Goal: Check status

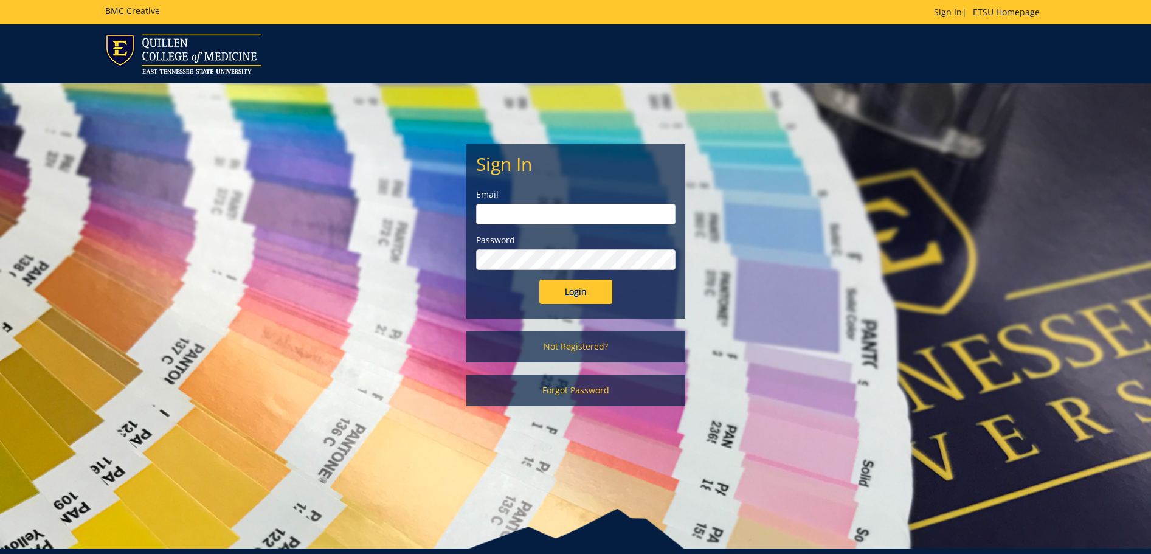
type input "[EMAIL_ADDRESS][DOMAIN_NAME]"
click at [554, 296] on input "Login" at bounding box center [575, 292] width 73 height 24
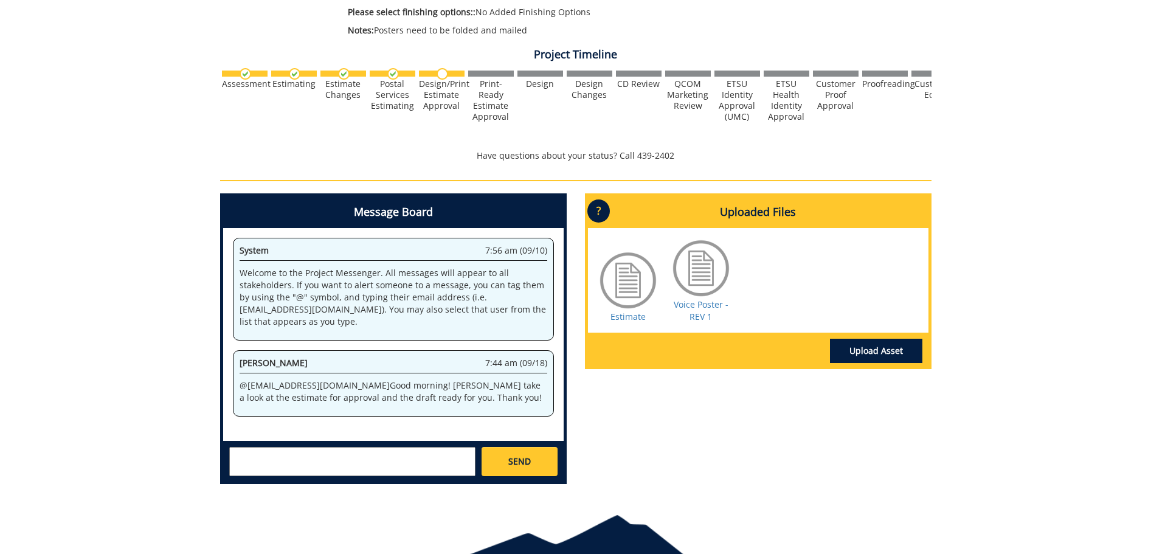
scroll to position [365, 0]
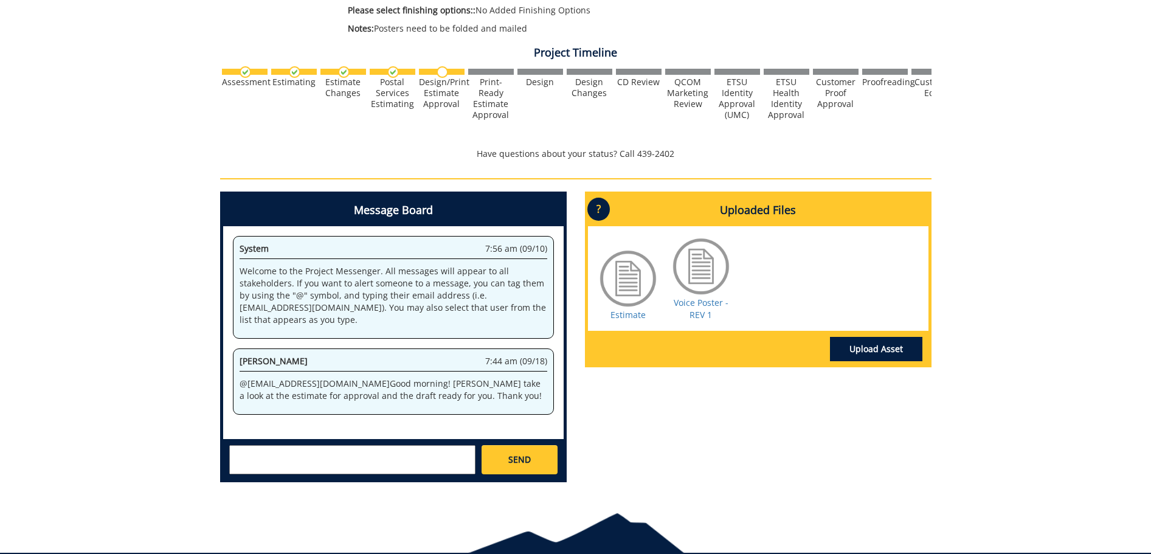
click at [685, 311] on div "Voice Poster - REV 1" at bounding box center [701, 278] width 61 height 85
click at [698, 302] on link "Voice Poster - REV 1" at bounding box center [701, 309] width 55 height 24
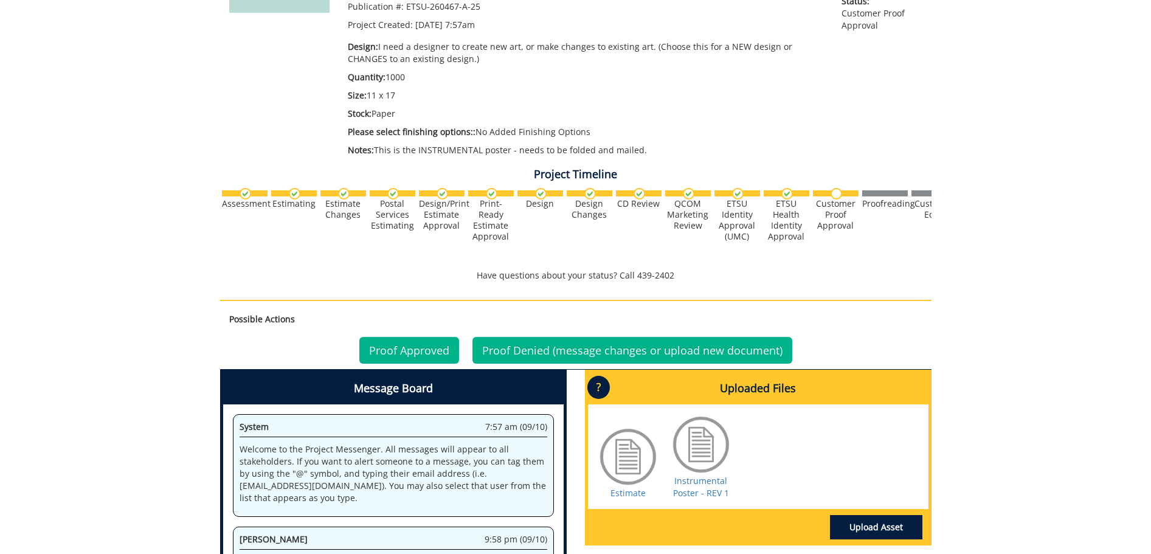
scroll to position [304, 0]
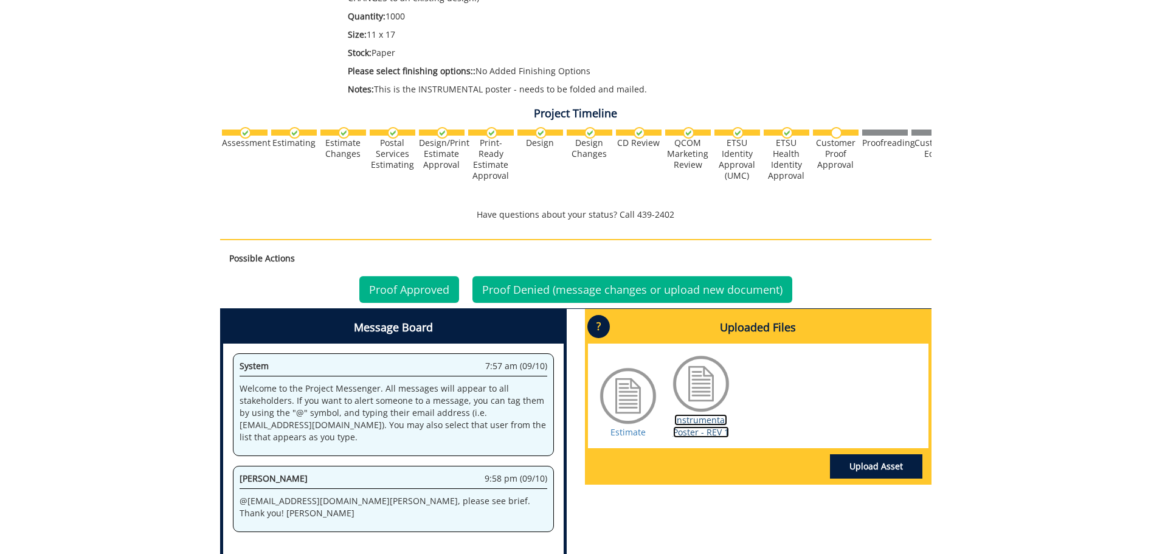
click at [709, 422] on link "Instrumental Poster - REV 1" at bounding box center [701, 426] width 56 height 24
click at [500, 286] on link "Proof Denied (message changes or upload new document)" at bounding box center [633, 289] width 320 height 27
